Goal: Task Accomplishment & Management: Manage account settings

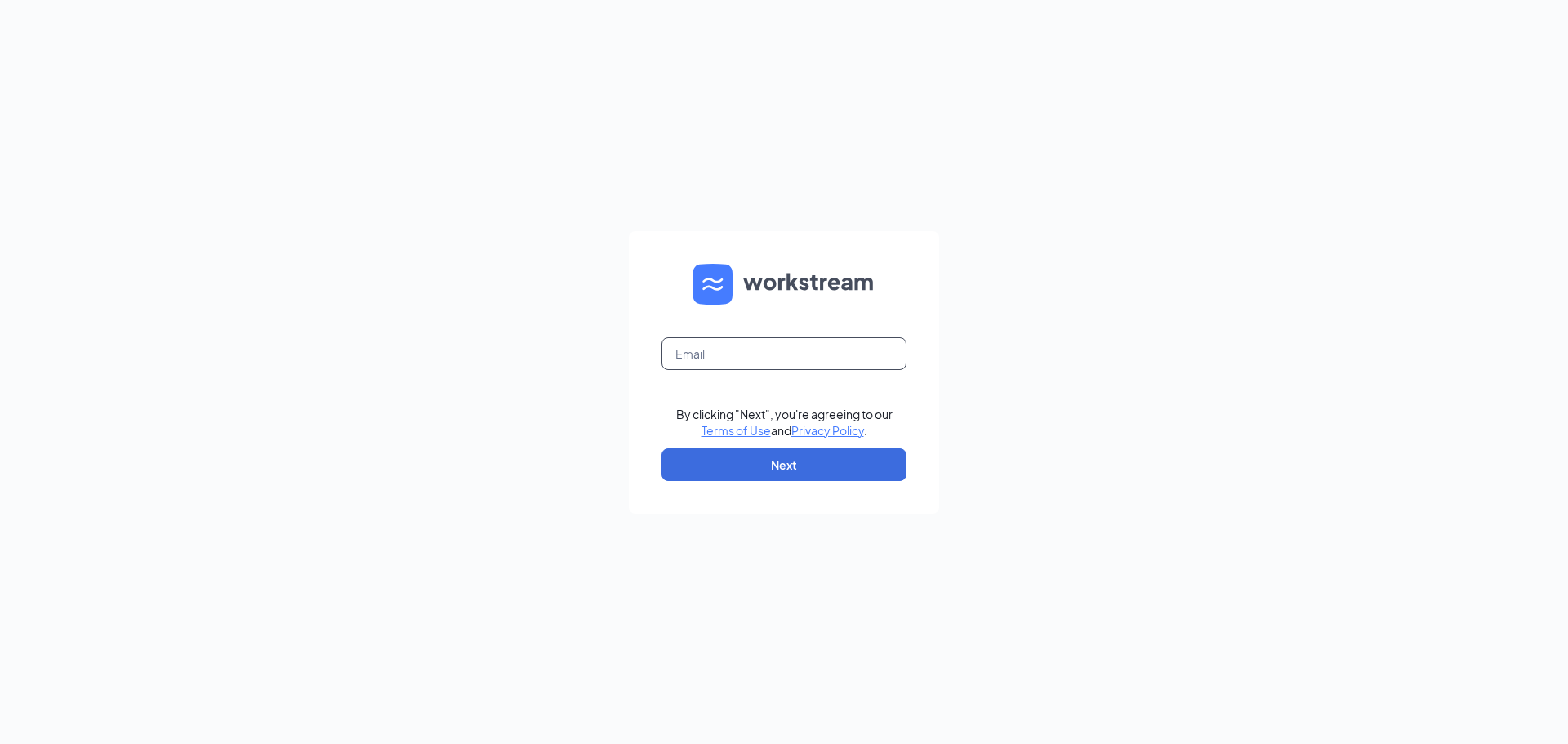
click at [760, 367] on input "text" at bounding box center [784, 354] width 245 height 33
type input "[EMAIL_ADDRESS][DOMAIN_NAME]"
click at [798, 457] on button "Next" at bounding box center [784, 465] width 245 height 33
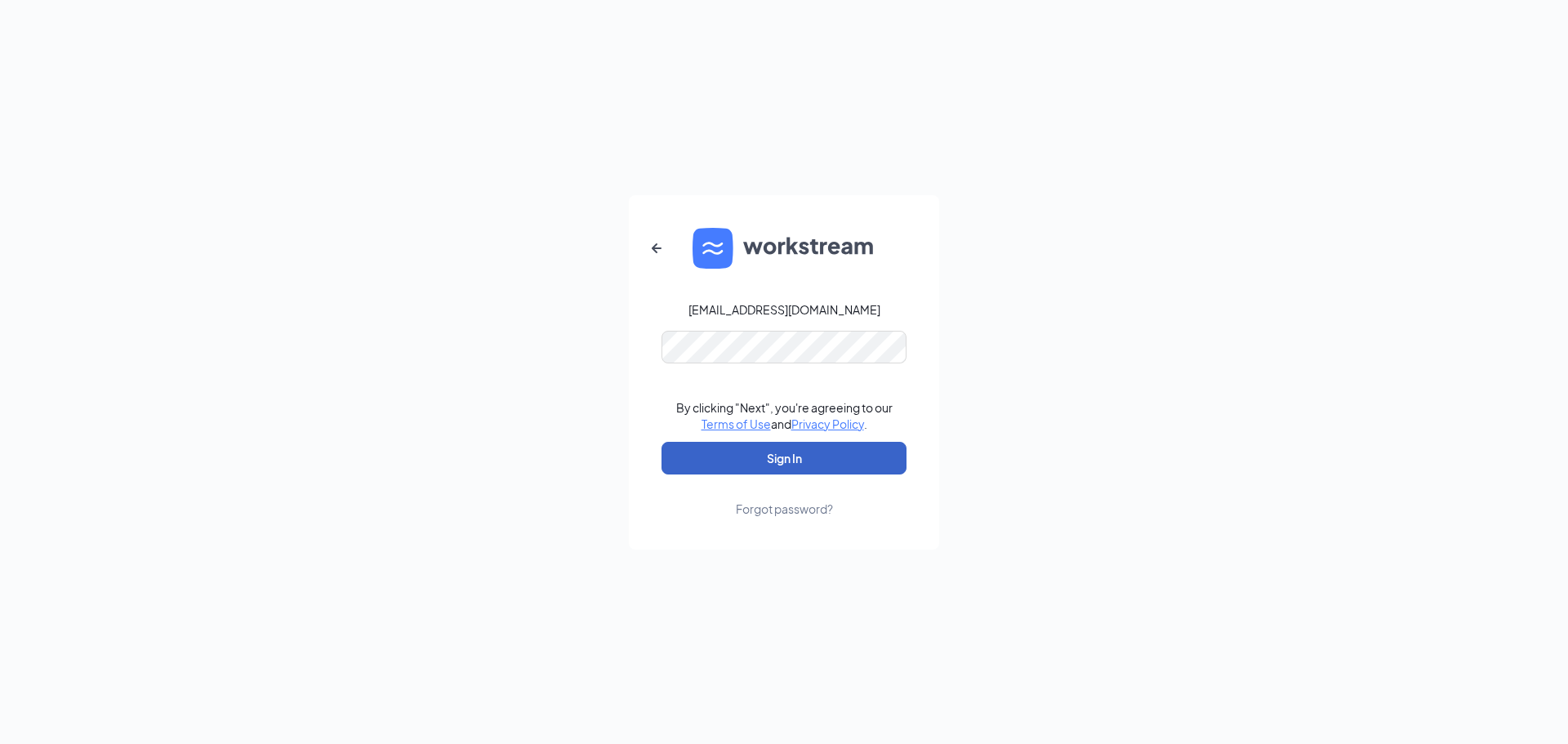
click at [807, 459] on button "Sign In" at bounding box center [784, 458] width 245 height 33
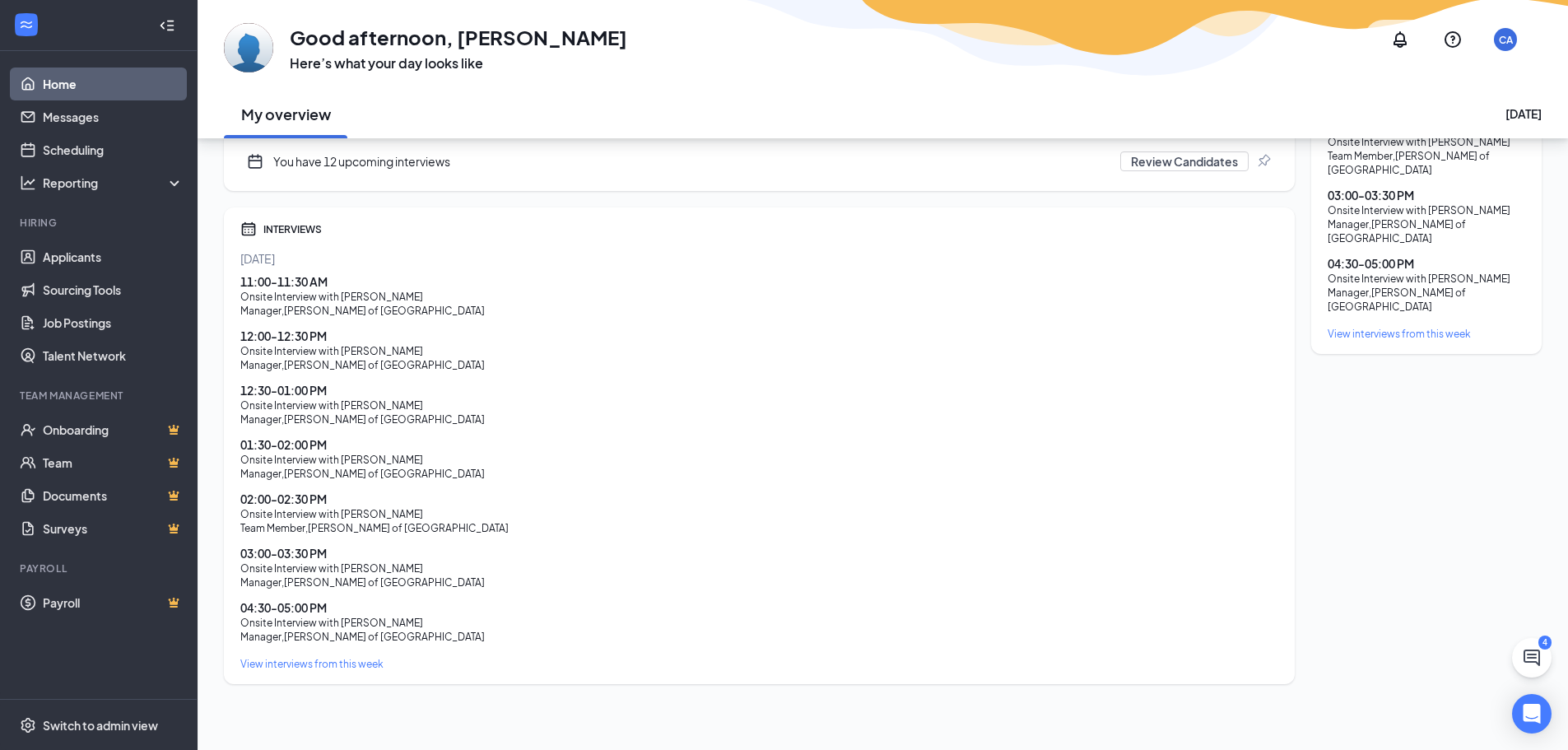
scroll to position [458, 0]
